Goal: Use online tool/utility: Use online tool/utility

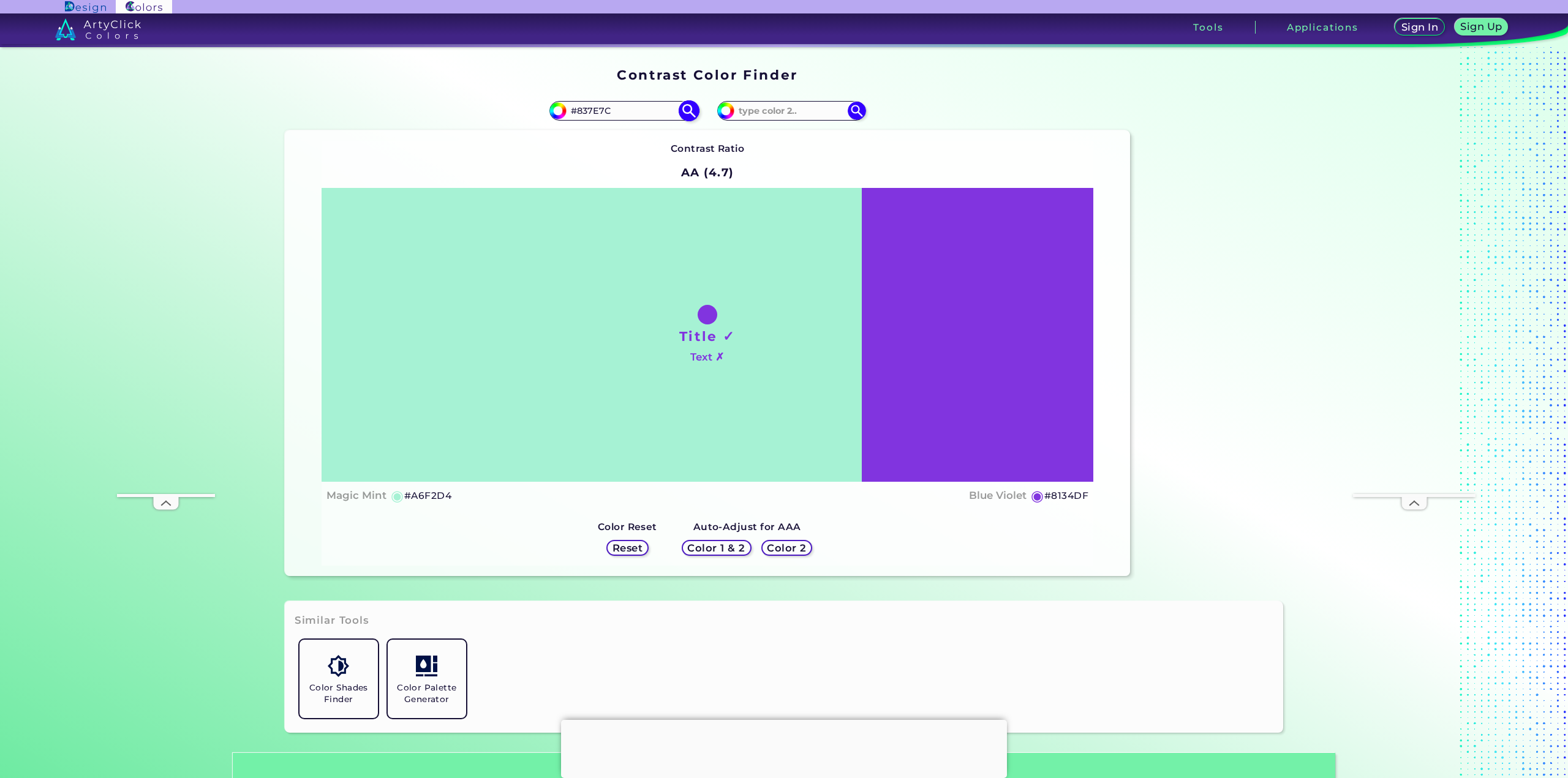
type input "#837E7C"
click at [687, 108] on img at bounding box center [688, 110] width 21 height 21
type input "#837e7c"
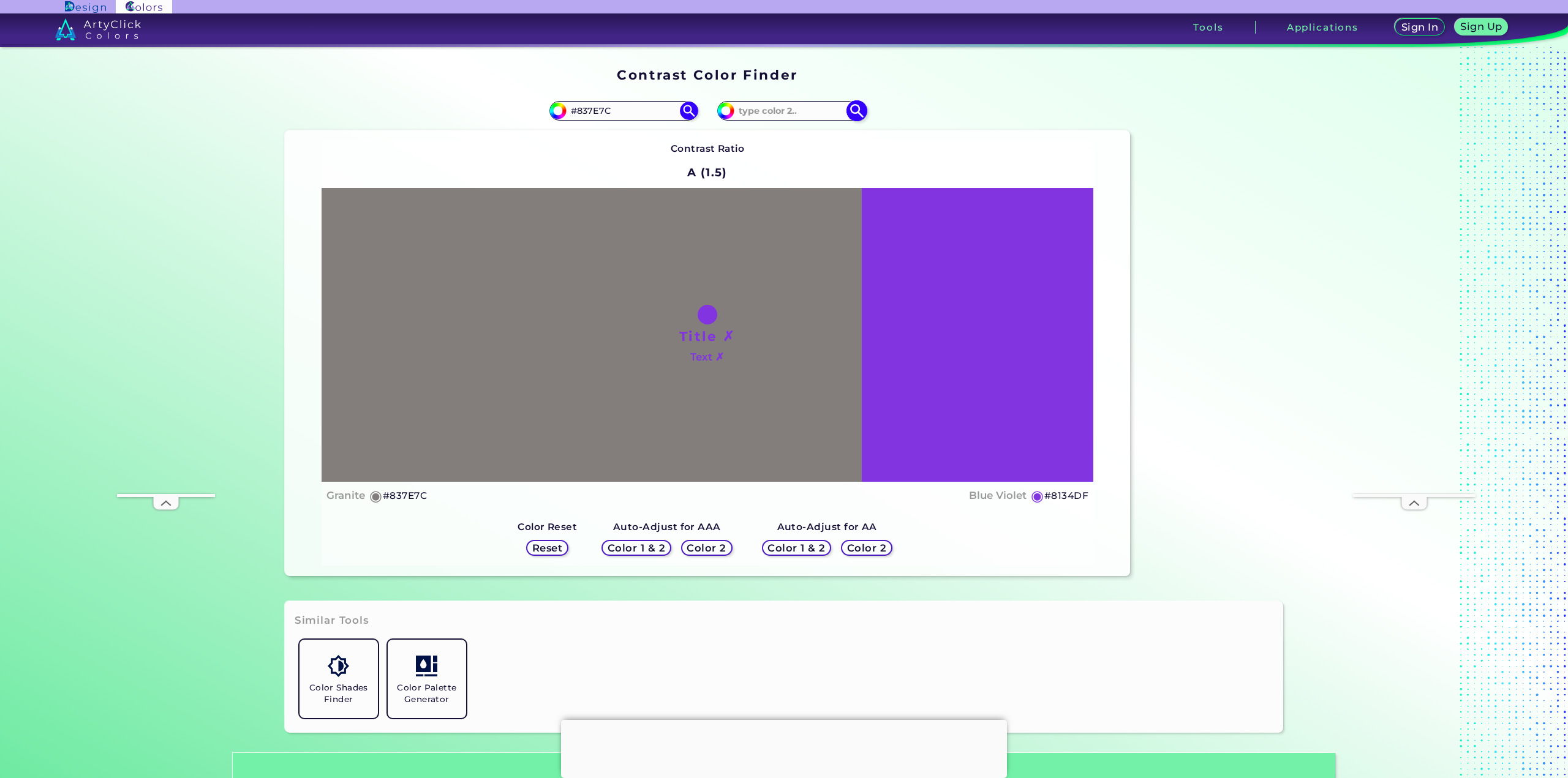
click at [776, 109] on input at bounding box center [791, 110] width 114 height 17
paste input "#837E7C"
type input "#837E7C"
click at [849, 113] on img at bounding box center [856, 110] width 21 height 21
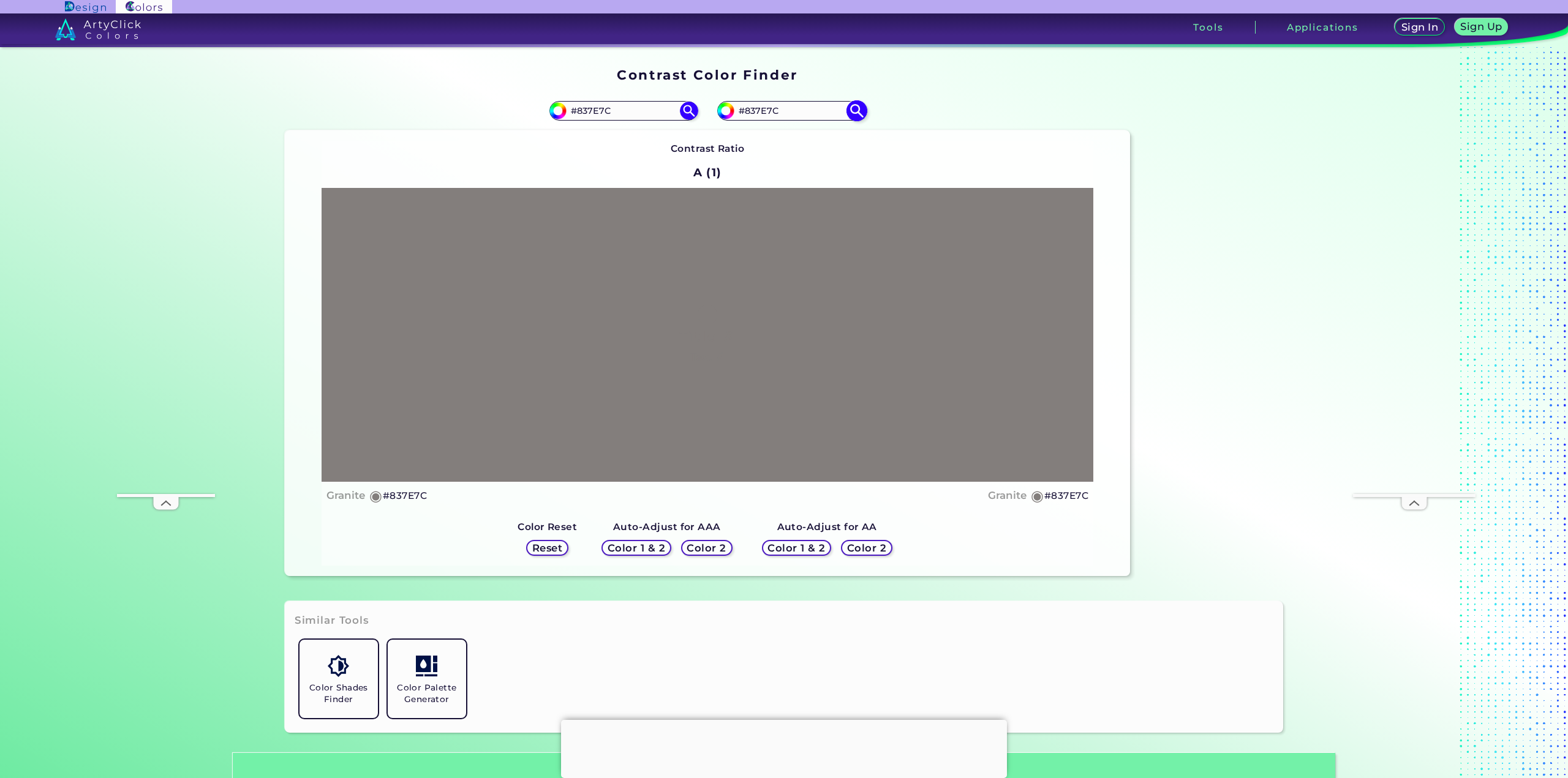
click at [723, 110] on input "#837e7c" at bounding box center [723, 109] width 15 height 15
type input "#017e7c"
type input "#017E7C"
type input "#0d7e7c"
type input "#0D7E7C"
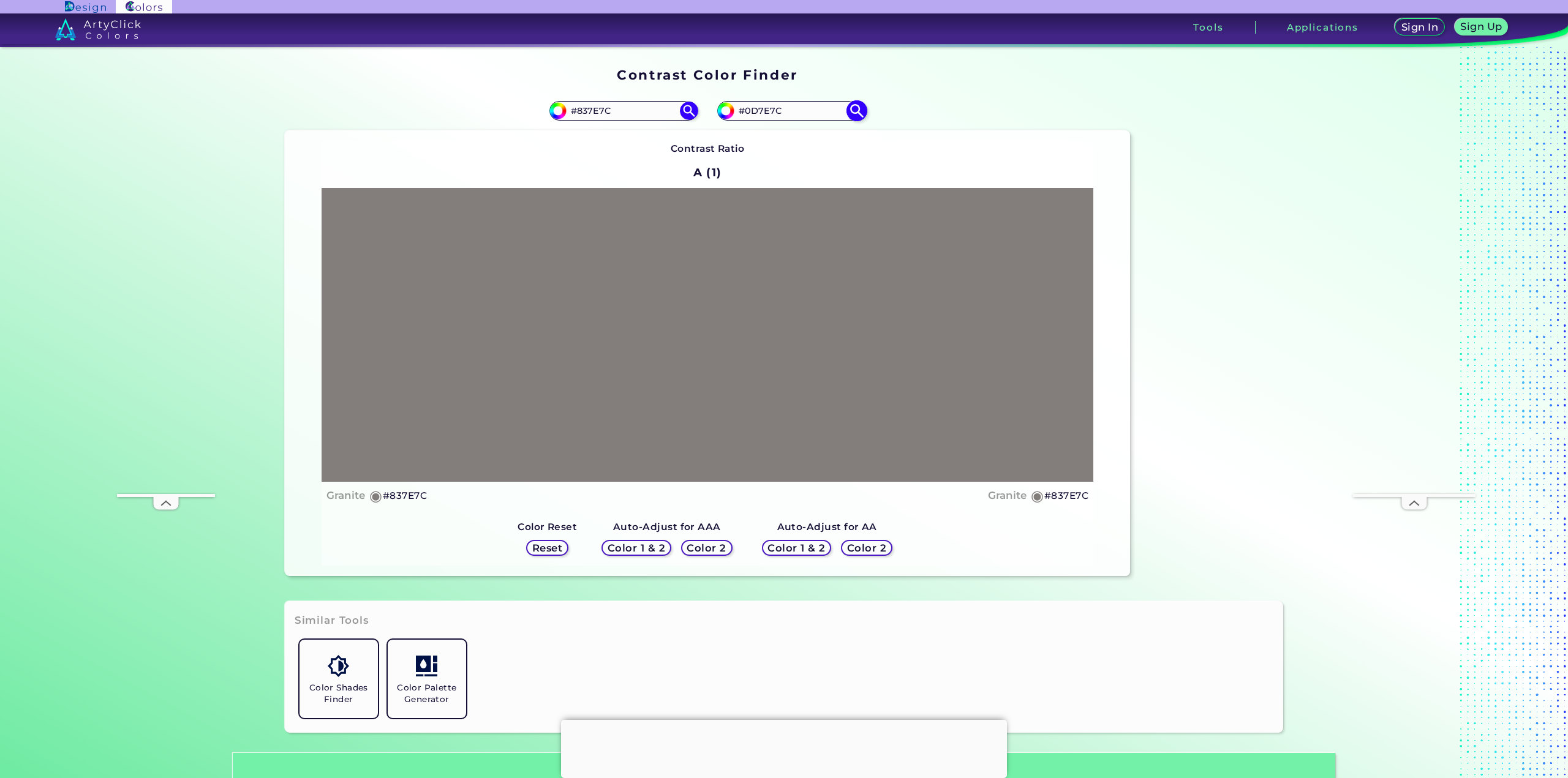
type input "#827e7c"
type input "#827E7C"
type input "#82017c"
type input "#82017C"
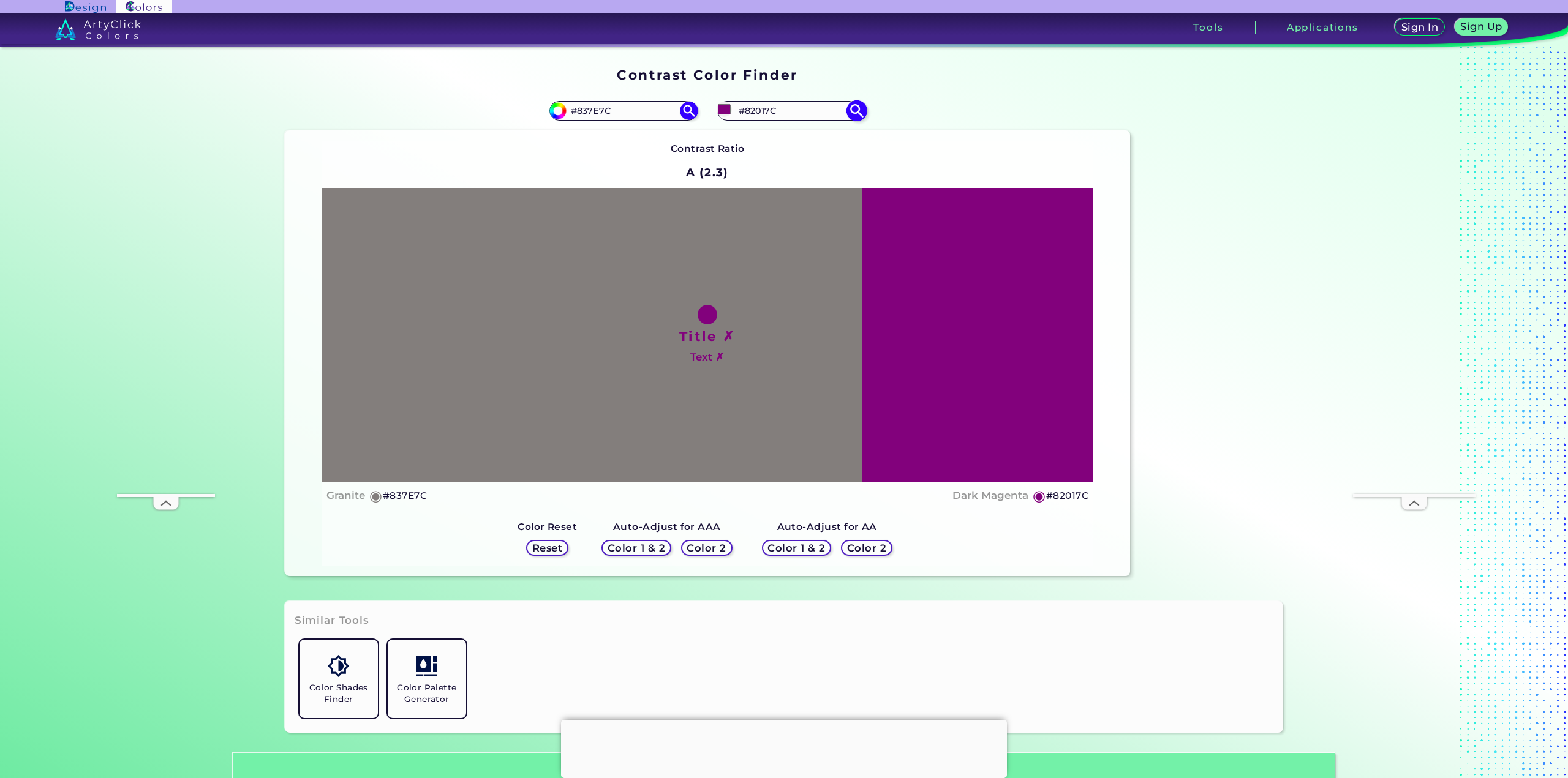
type input "#820d7c"
type input "#820D7C"
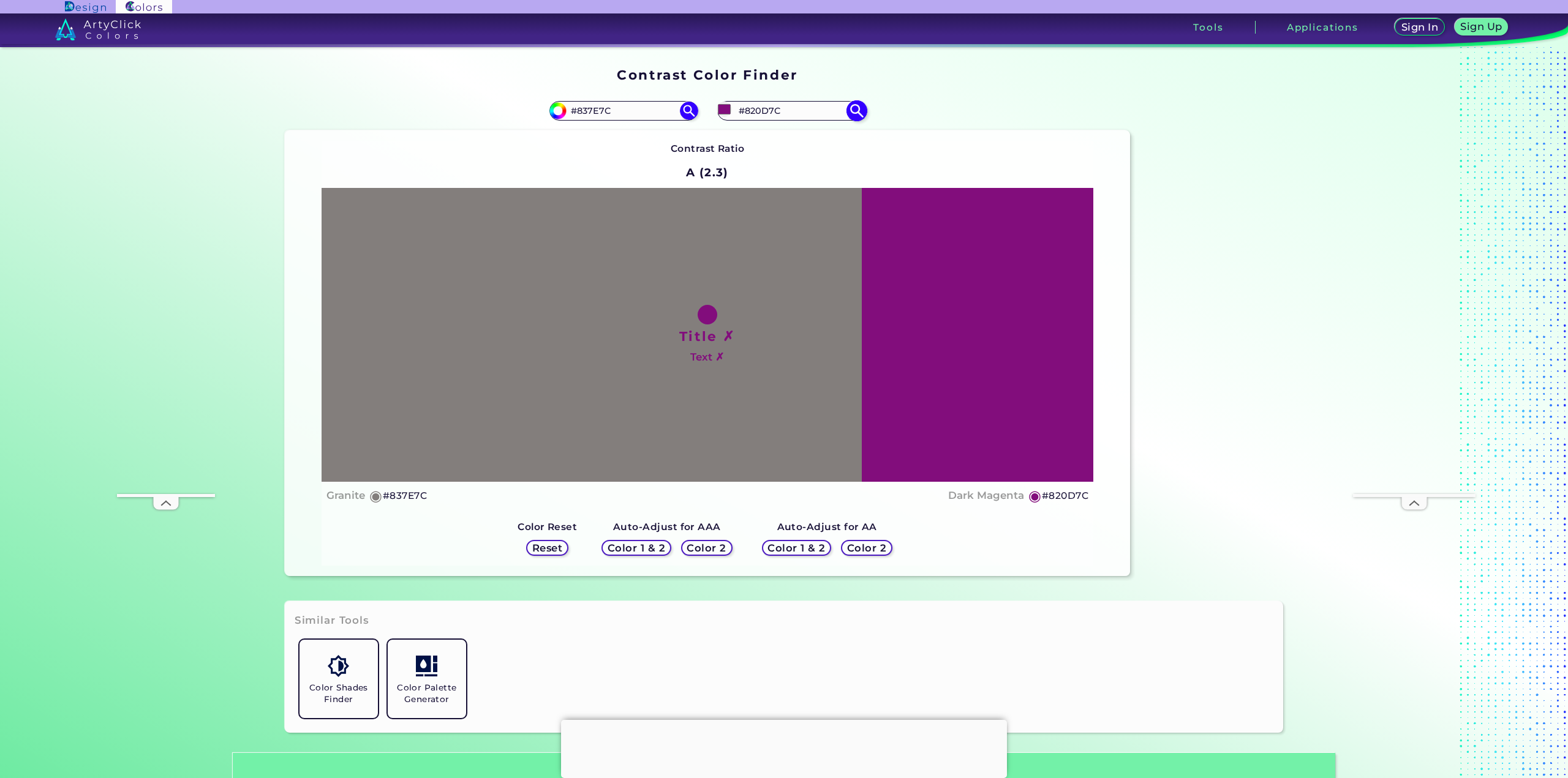
type input "#82827c"
type input "#82827C"
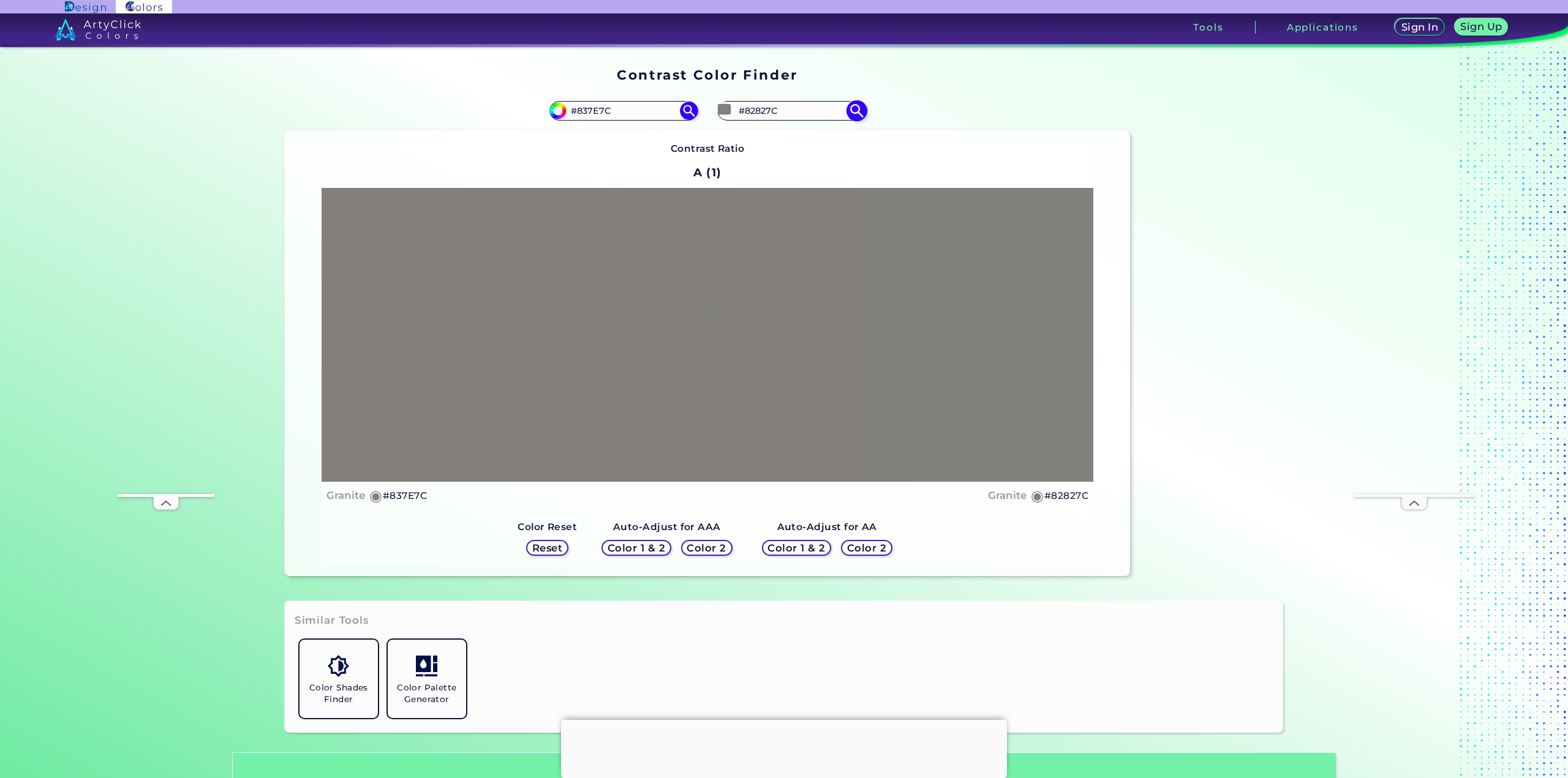
type input "#828201"
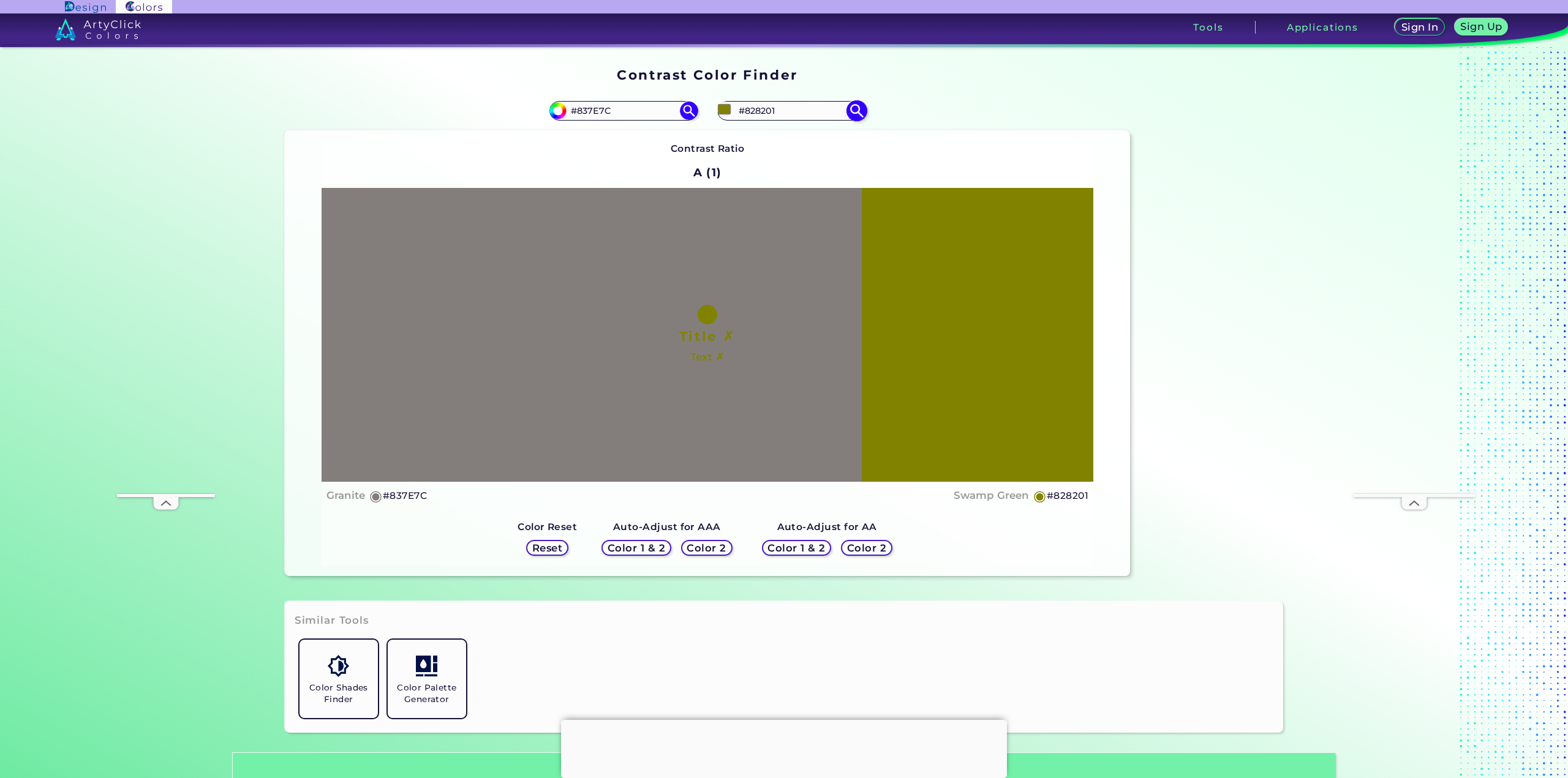
type input "#82820d"
type input "#82820D"
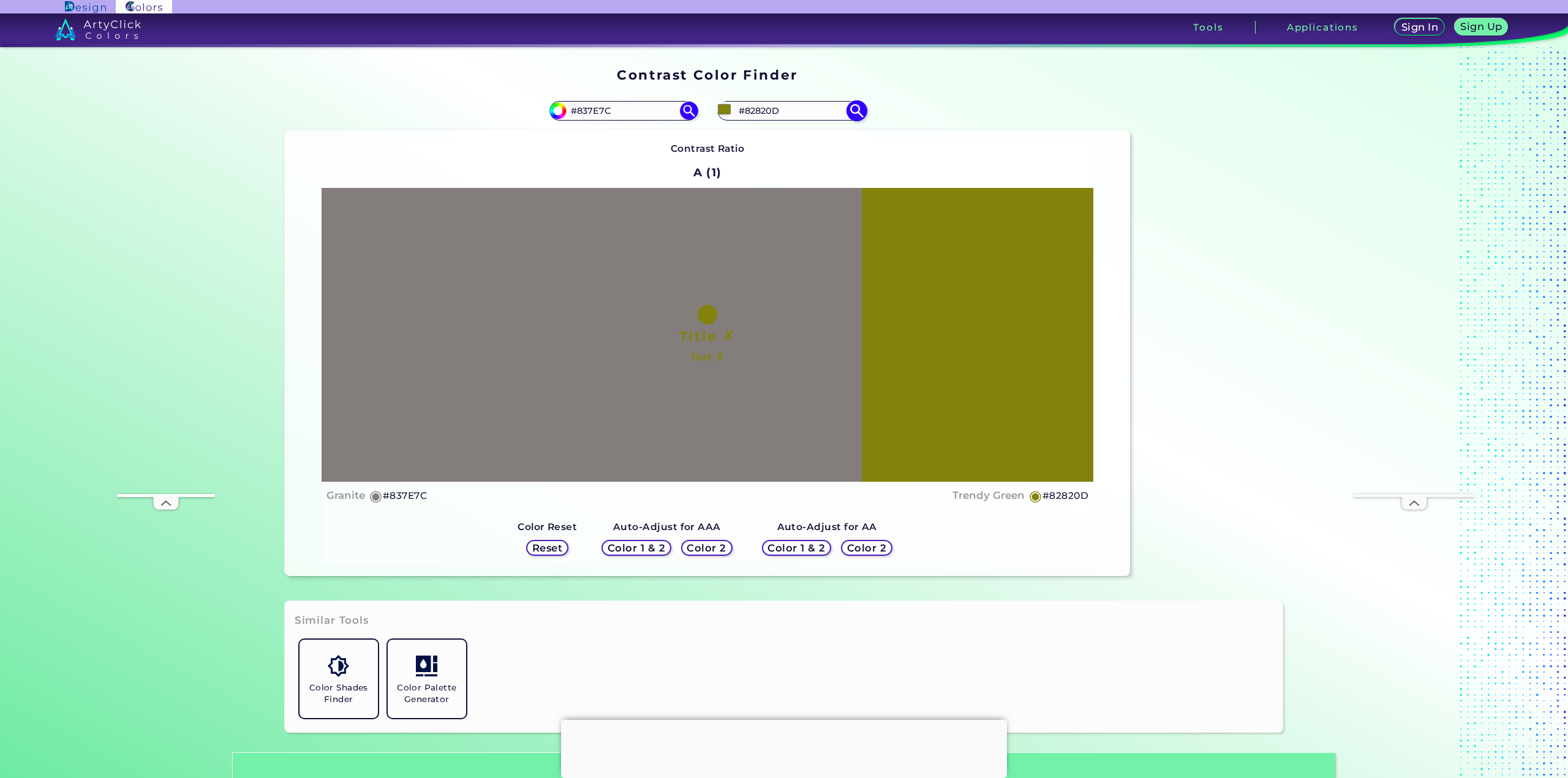
type input "#828282"
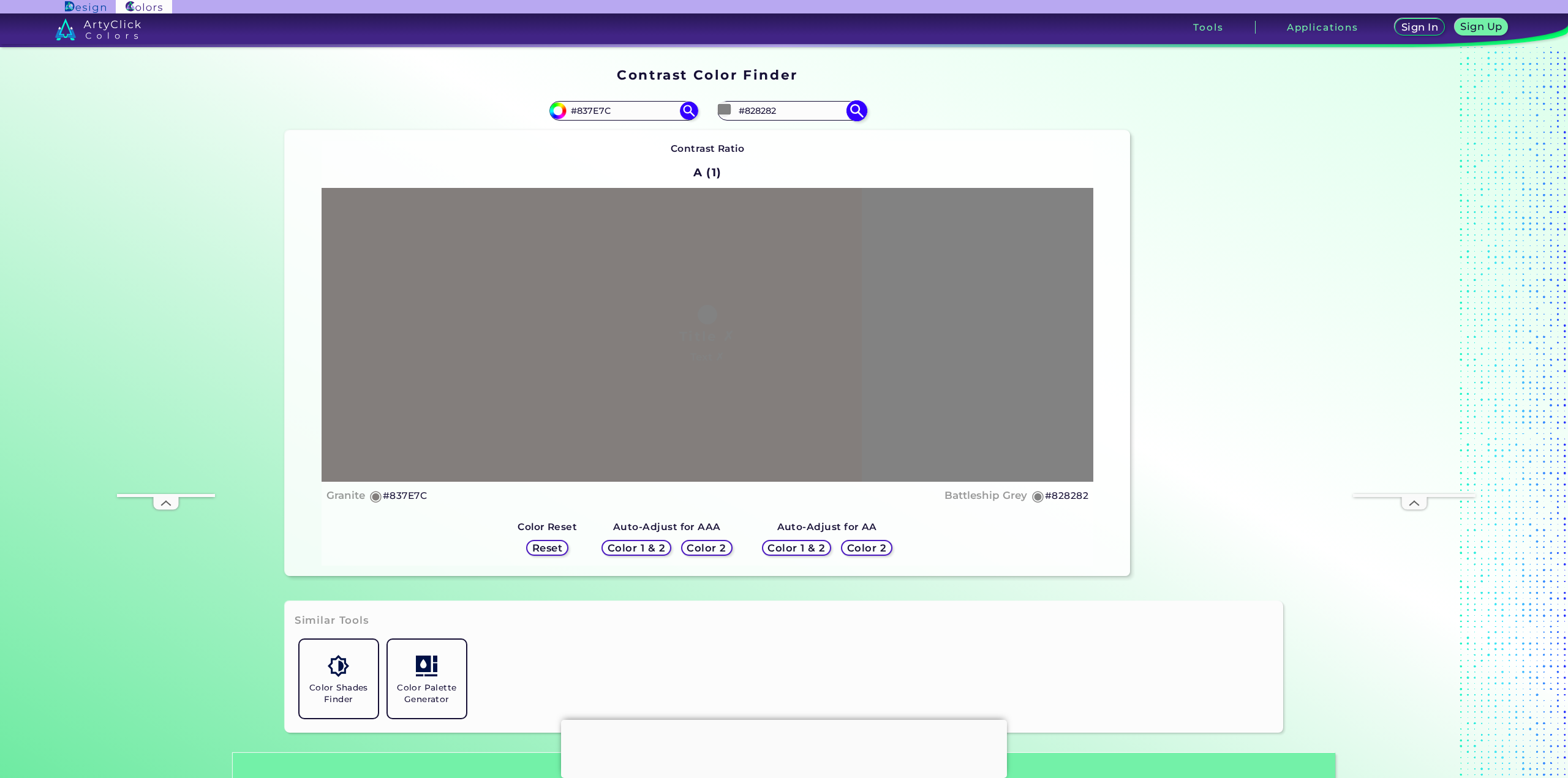
type input "#018282"
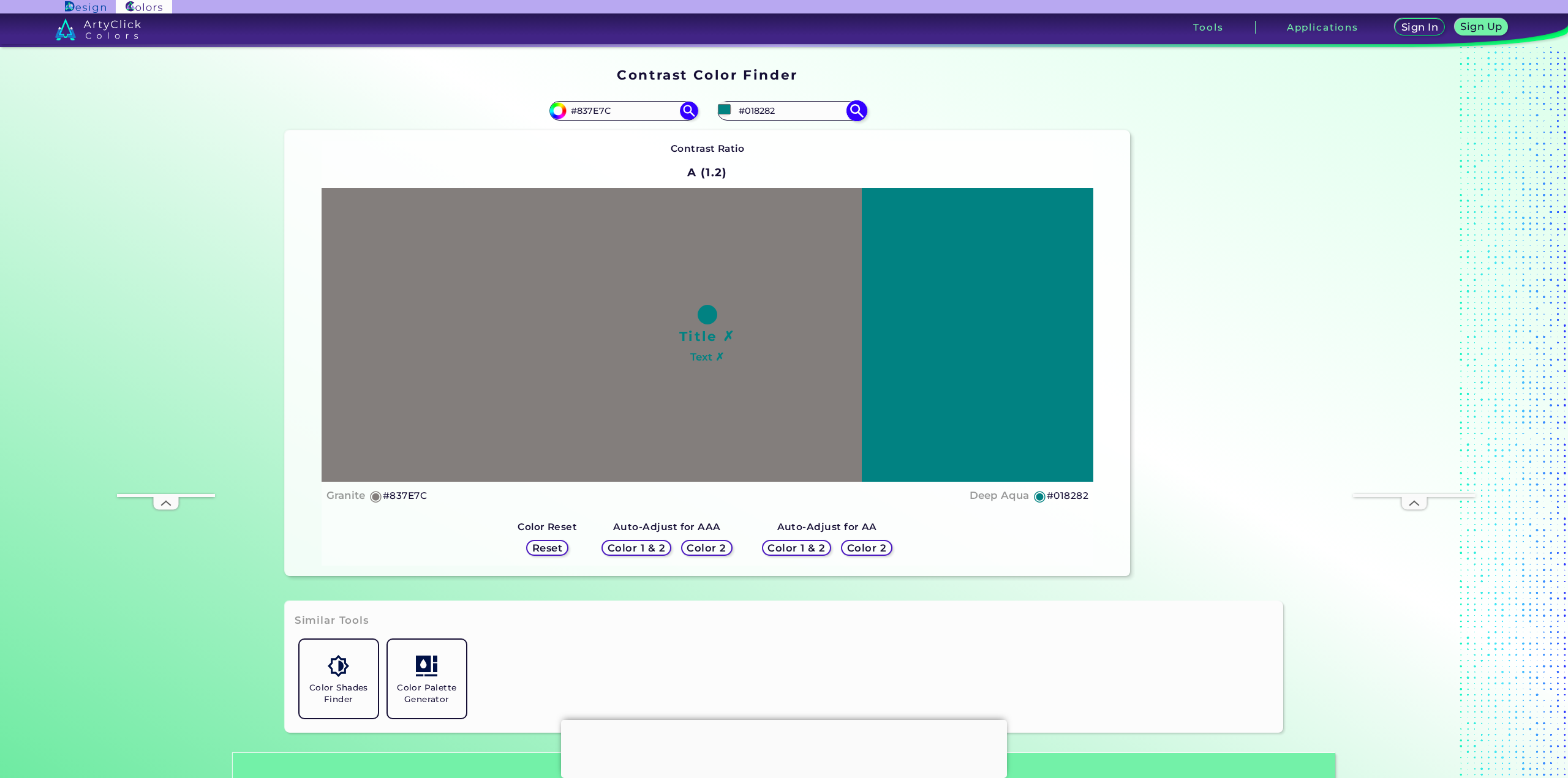
type input "#0c8282"
type input "#0C8282"
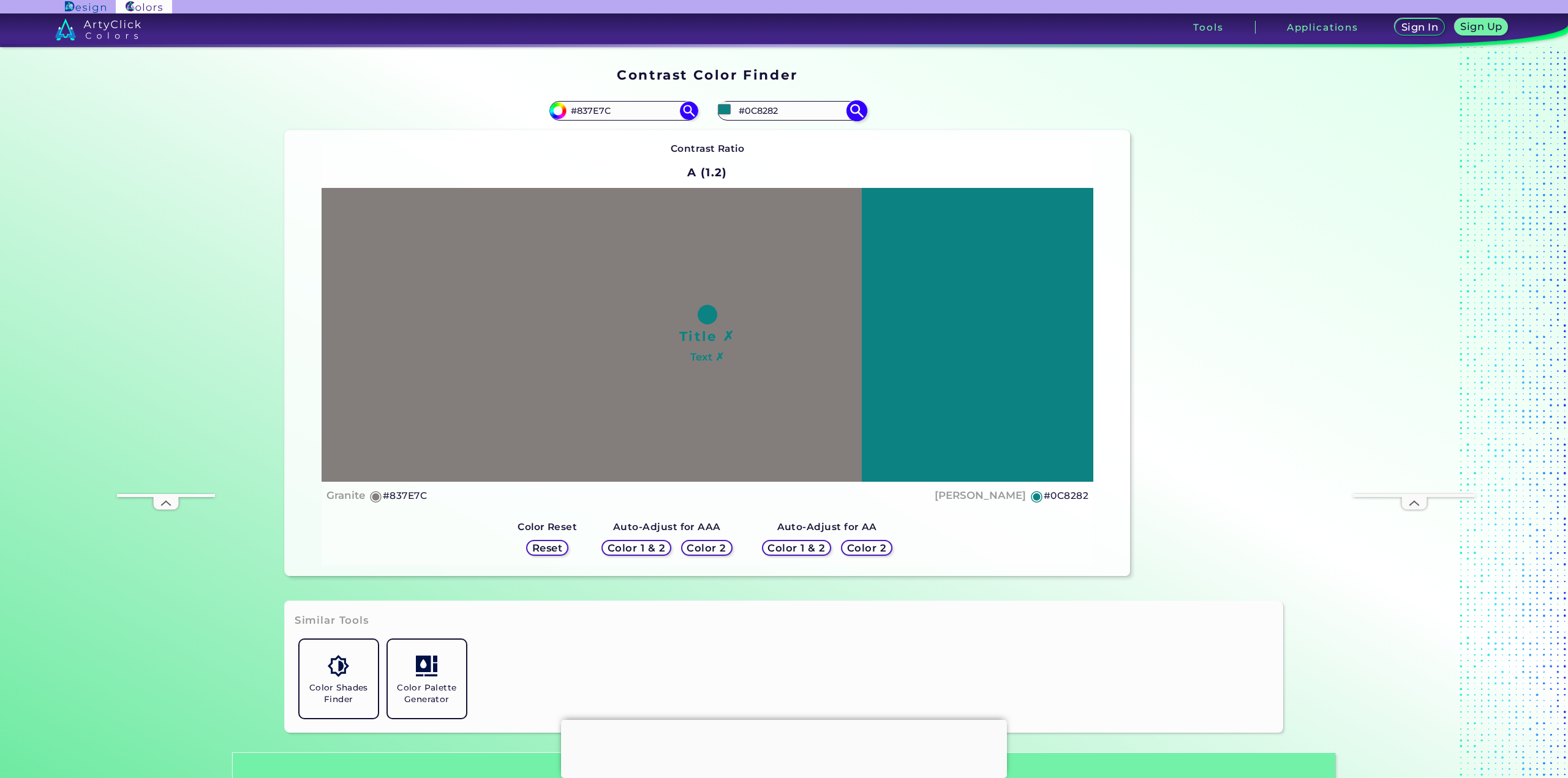
type input "#7d8282"
type input "#7D8282"
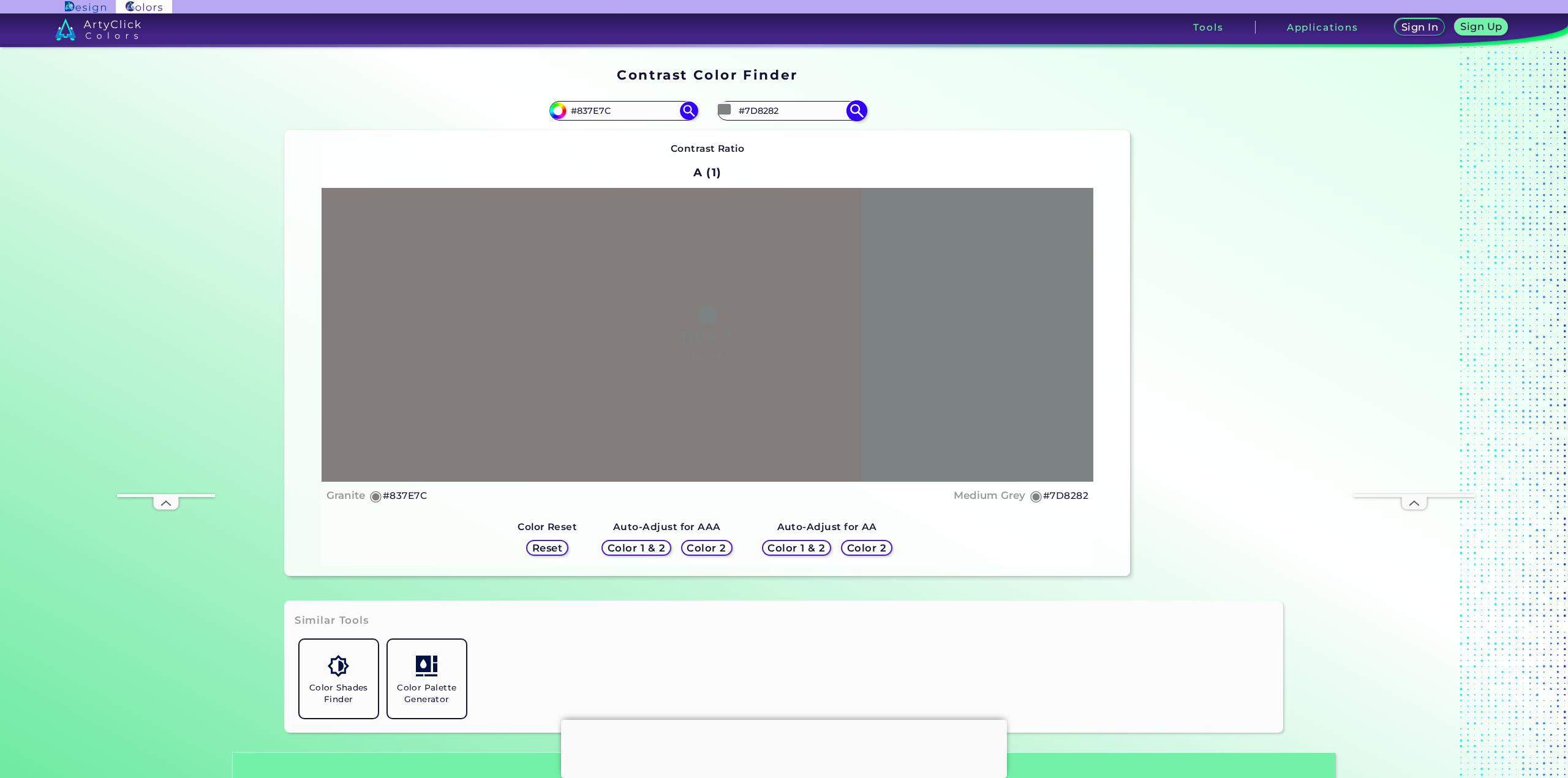
type input "#7d0182"
type input "#7D0182"
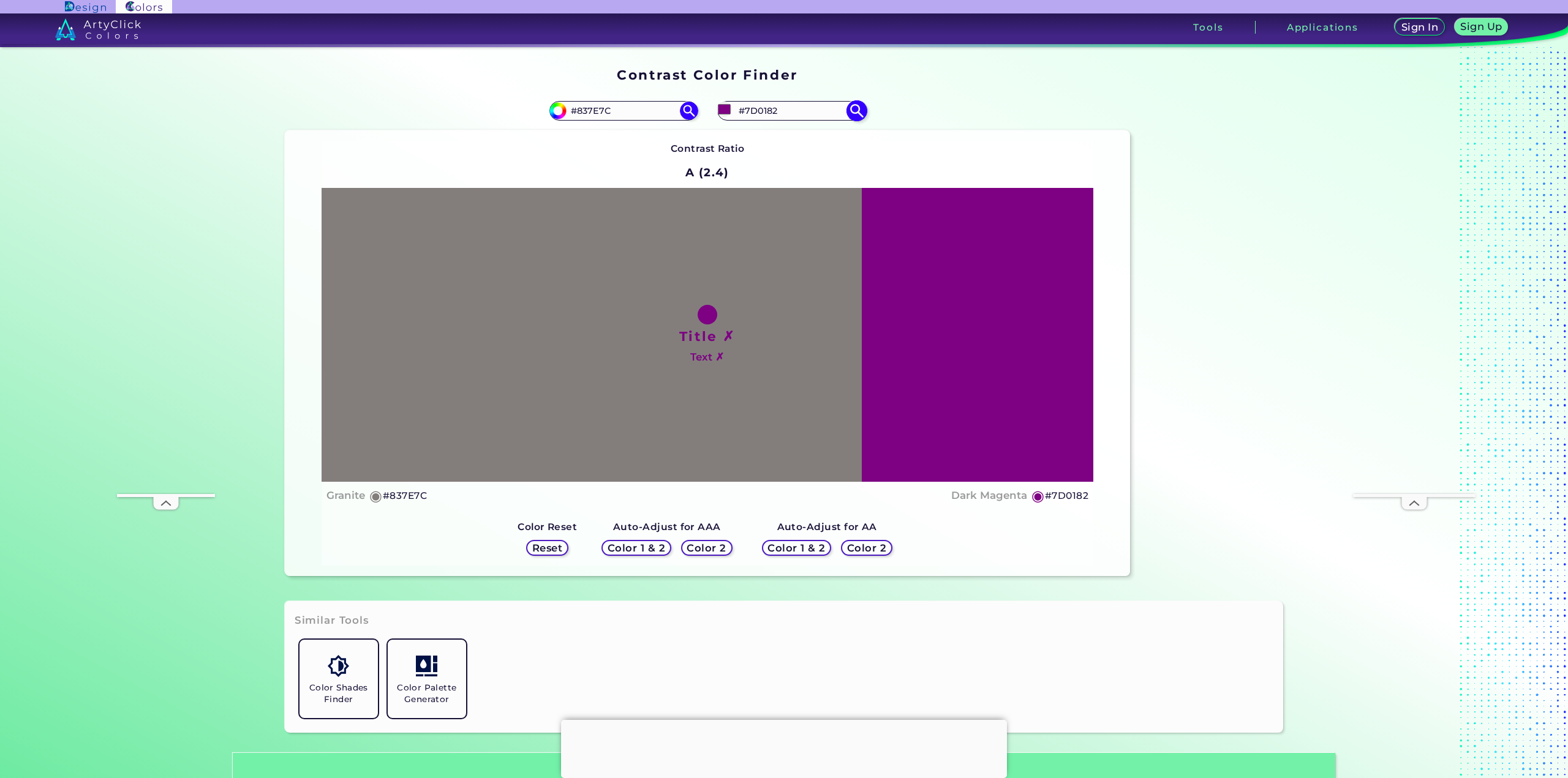
type input "#7d0c82"
type input "#7D0C82"
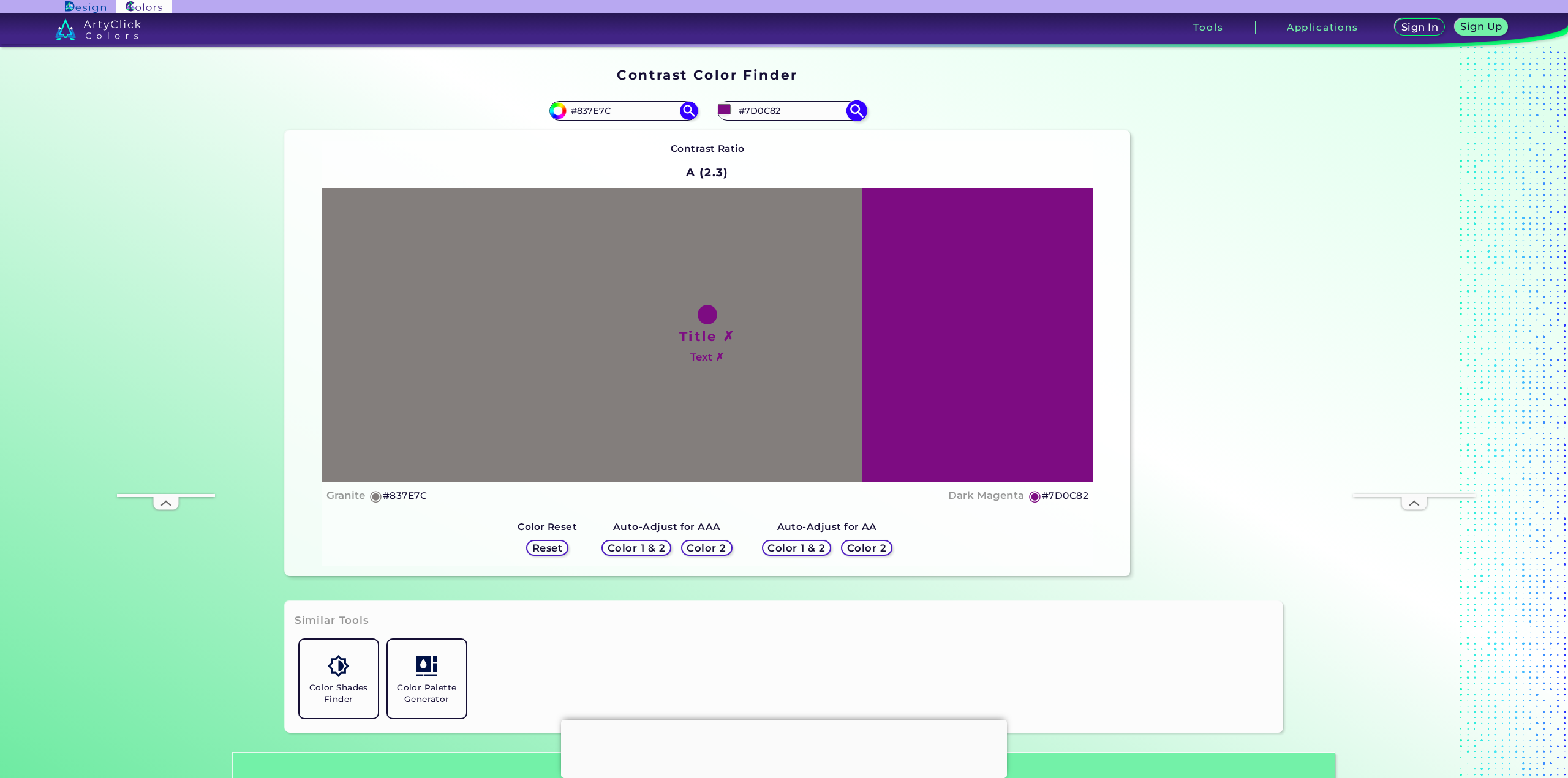
type input "#7d7d82"
type input "#7D7D82"
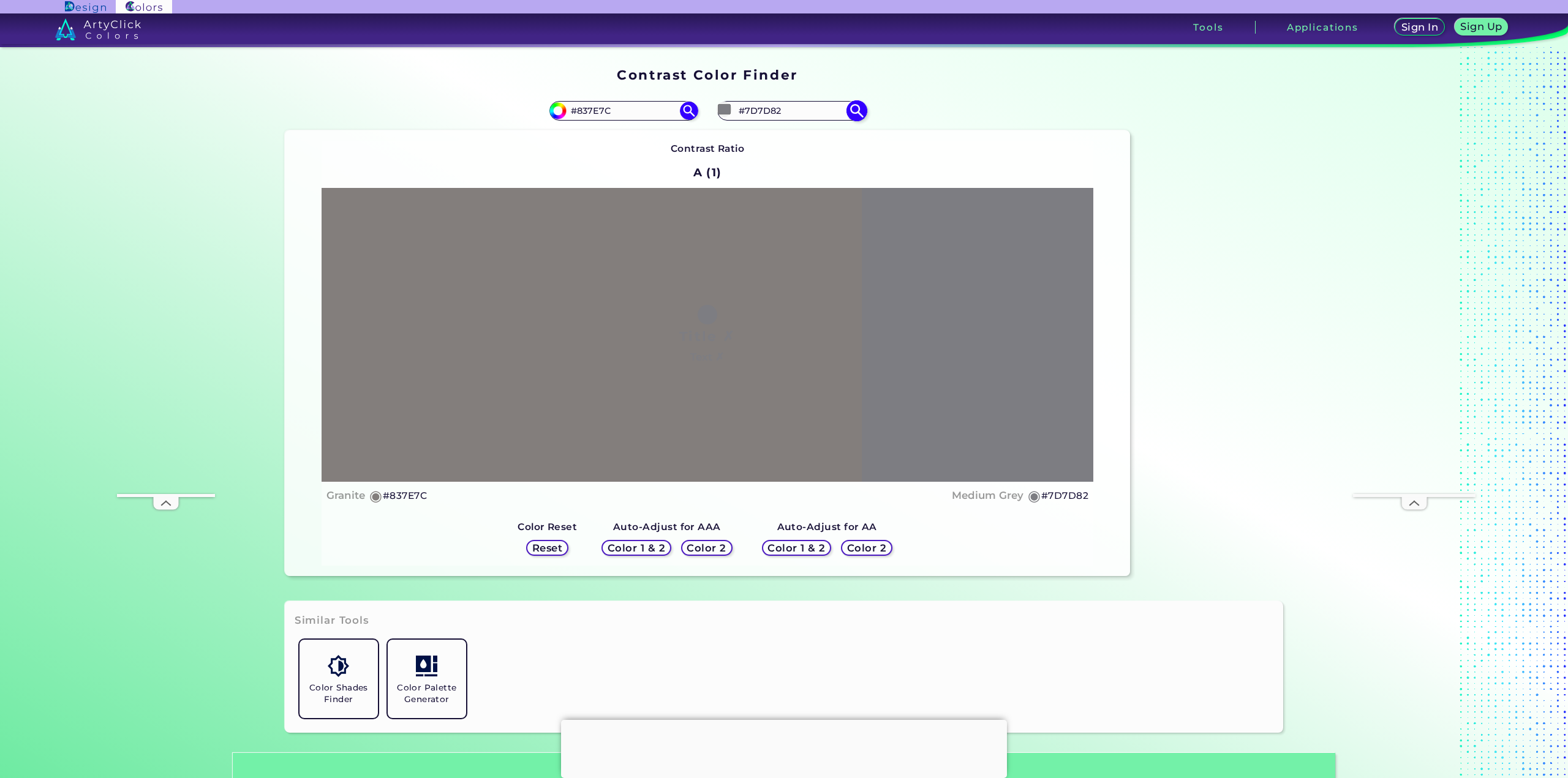
type input "#7d7d01"
type input "#7D7D01"
type input "#7d7d0c"
type input "#7D7D0C"
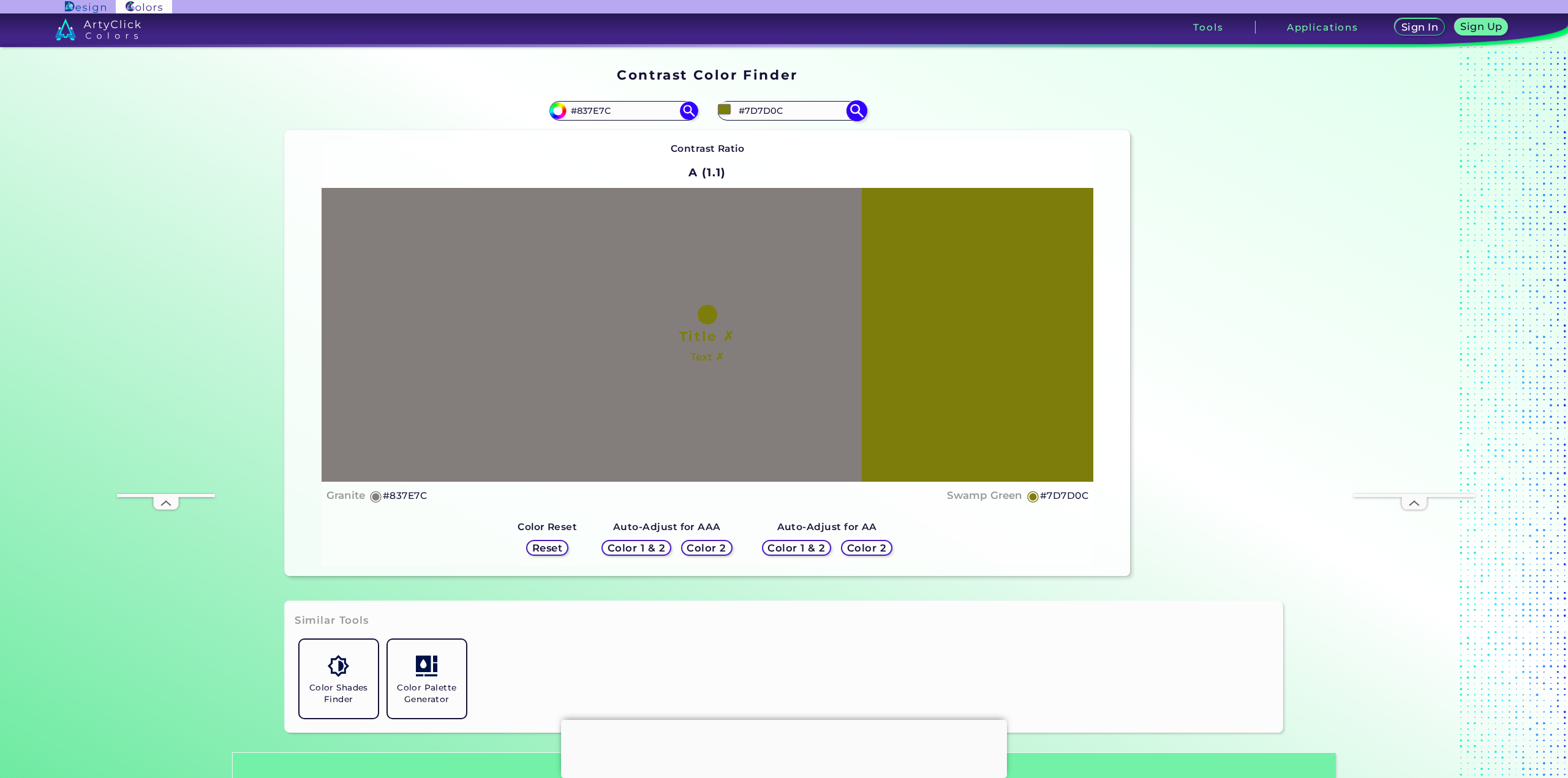
type input "#7d7d7d"
type input "#7D7D7D"
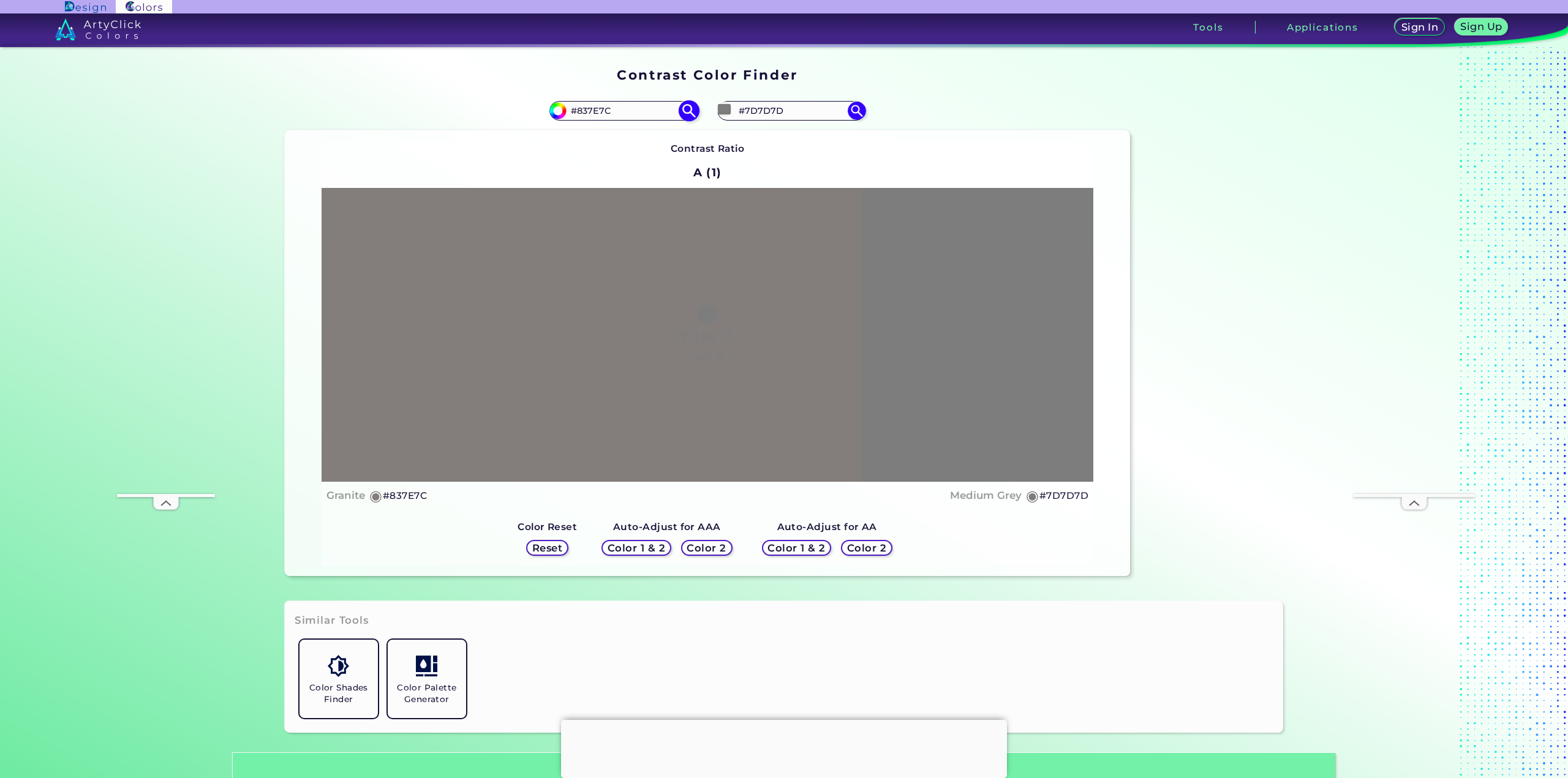
type input "#7d7d7d"
drag, startPoint x: 633, startPoint y: 117, endPoint x: 555, endPoint y: 111, distance: 78.2
click at [555, 111] on div "#837e7c #837E7C" at bounding box center [623, 110] width 148 height 20
